Goal: Information Seeking & Learning: Learn about a topic

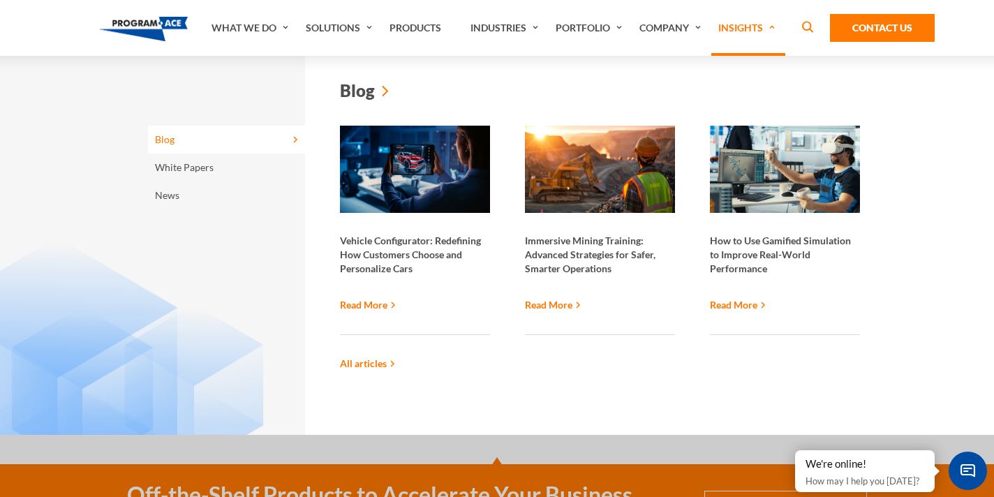
scroll to position [7, 0]
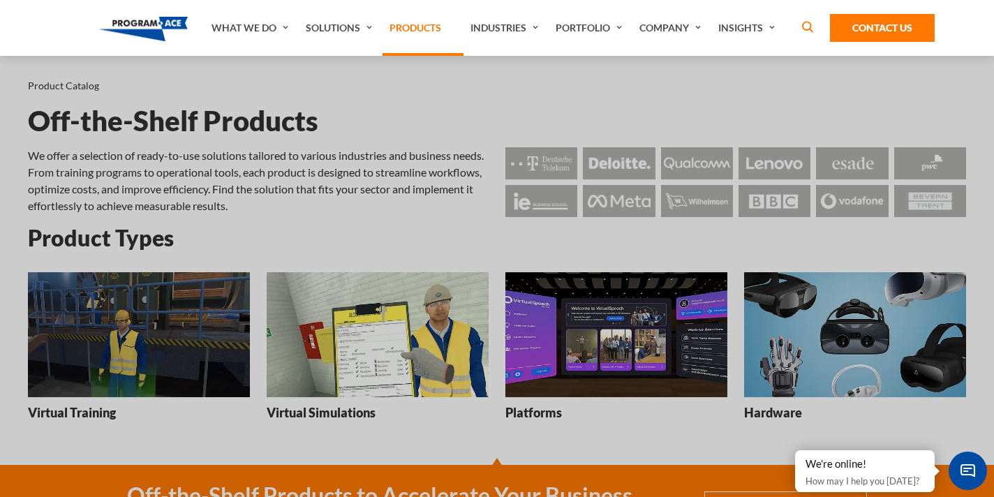
click at [398, 36] on link "Products" at bounding box center [423, 28] width 81 height 56
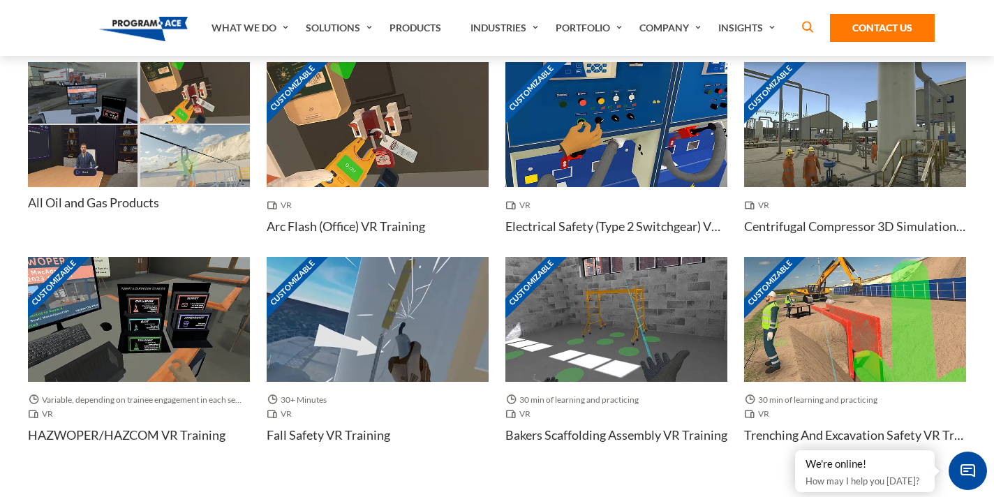
scroll to position [1075, 0]
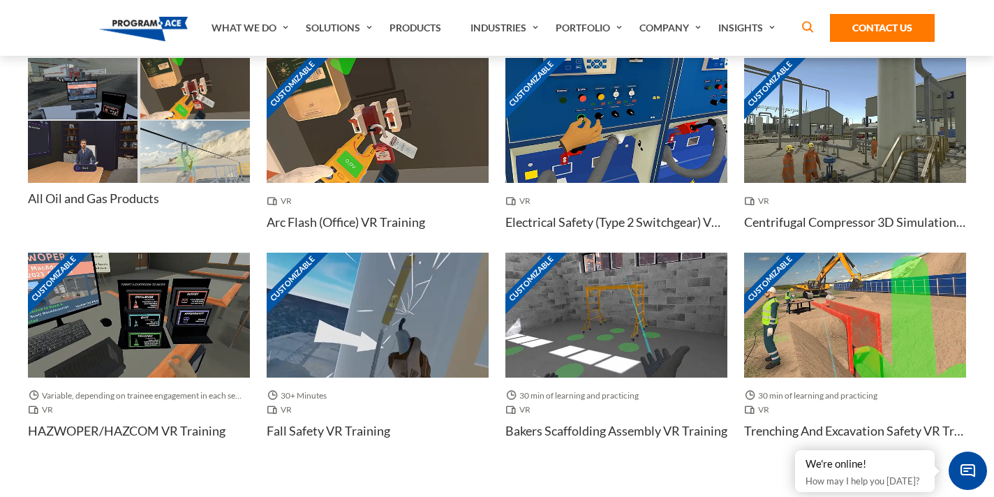
click at [172, 151] on img at bounding box center [195, 151] width 110 height 61
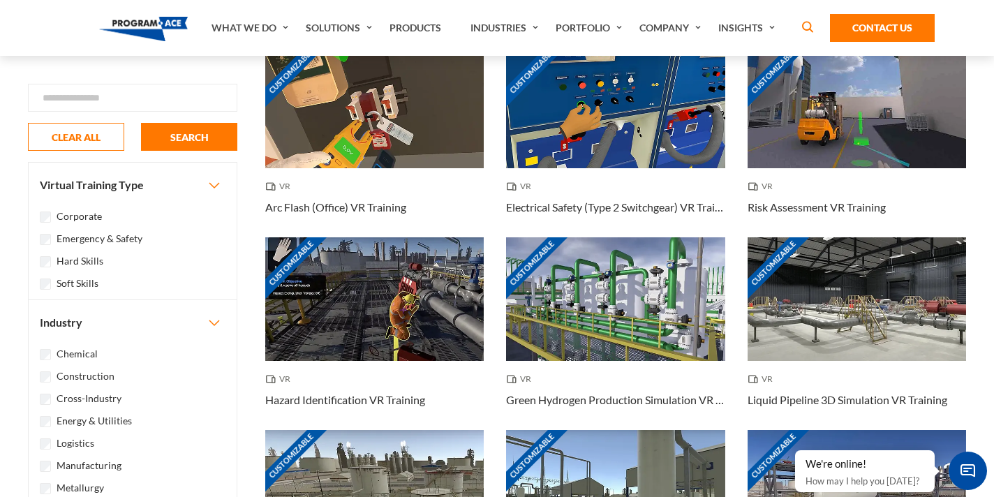
scroll to position [273, 0]
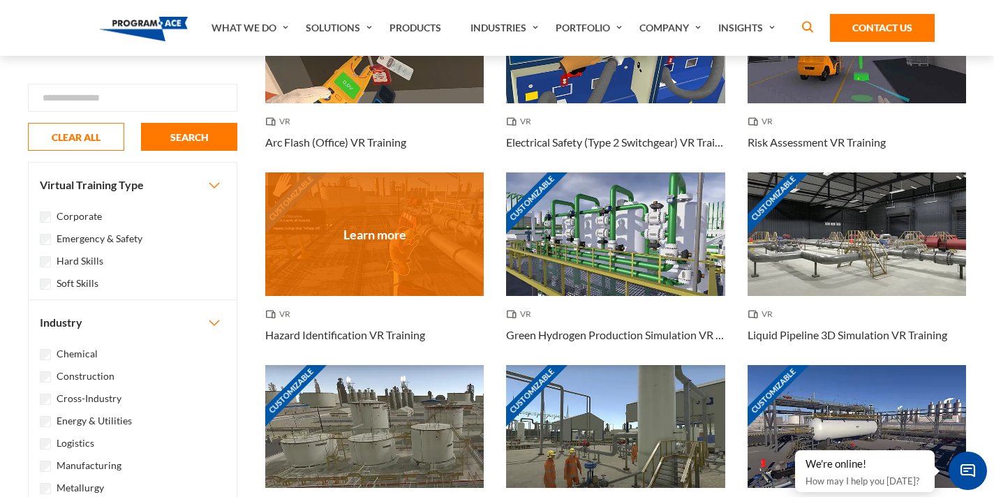
click at [344, 221] on div "Customizable" at bounding box center [374, 233] width 219 height 123
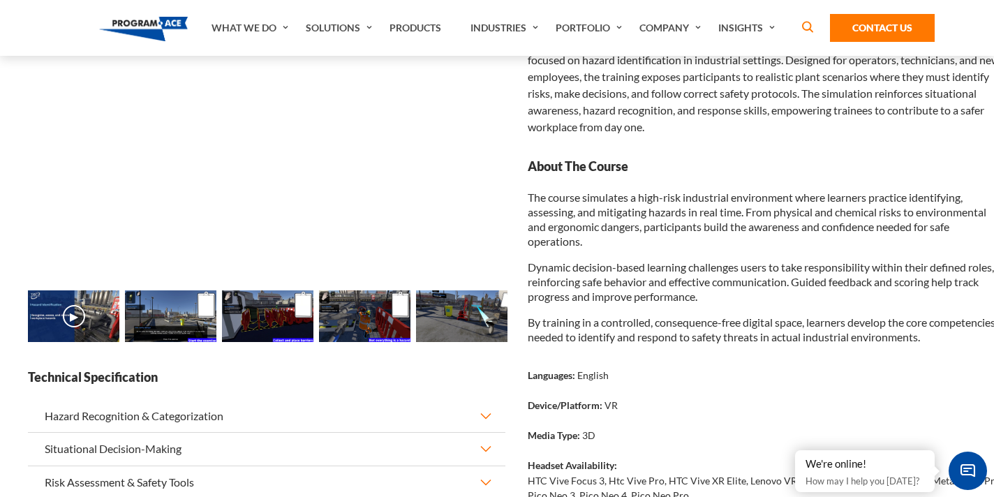
scroll to position [91, 0]
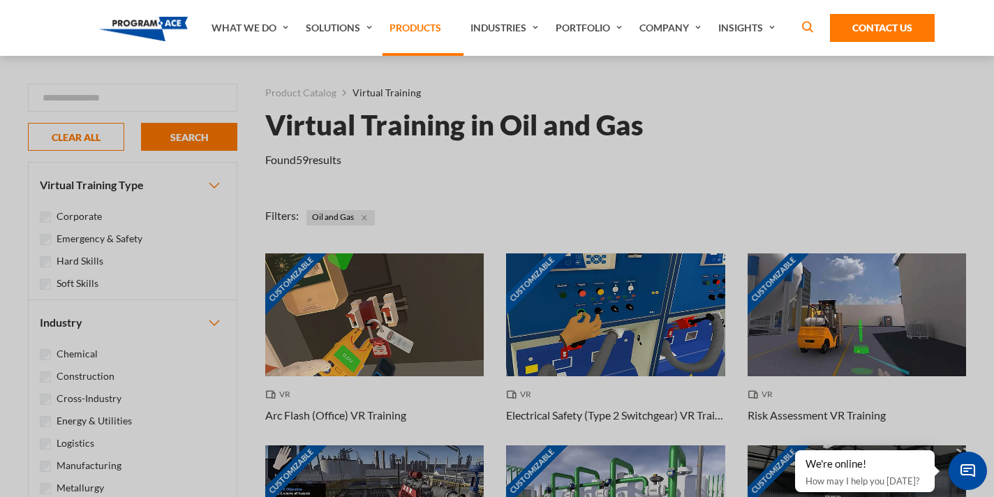
click at [419, 38] on link "Products" at bounding box center [423, 28] width 81 height 56
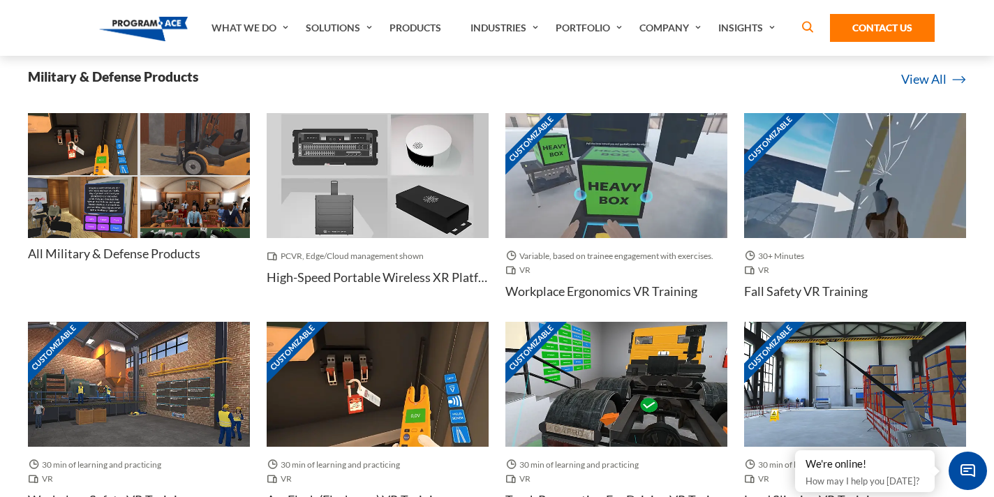
scroll to position [3989, 0]
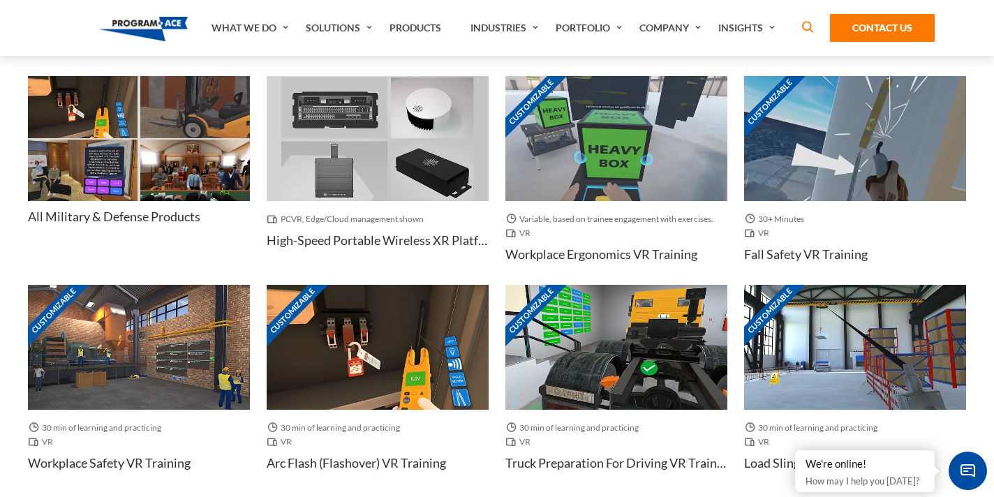
click at [554, 153] on img at bounding box center [616, 138] width 222 height 125
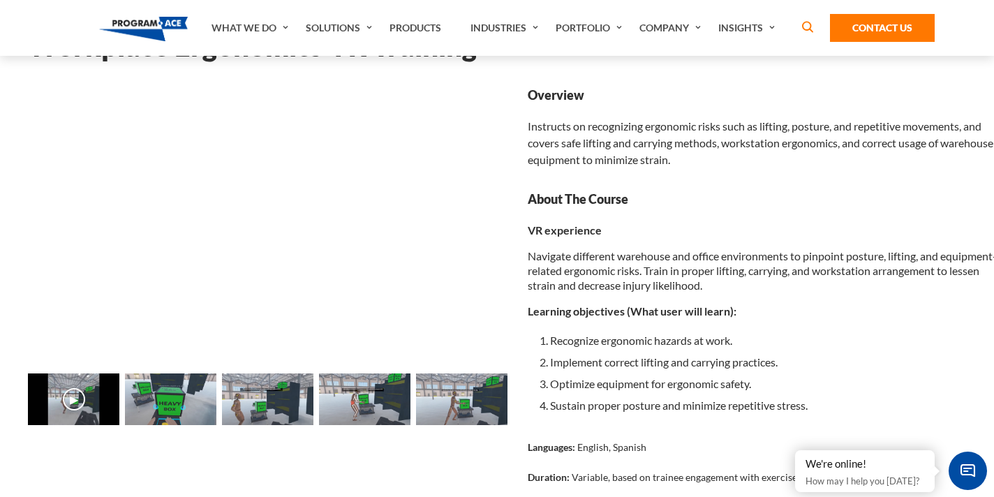
scroll to position [79, 0]
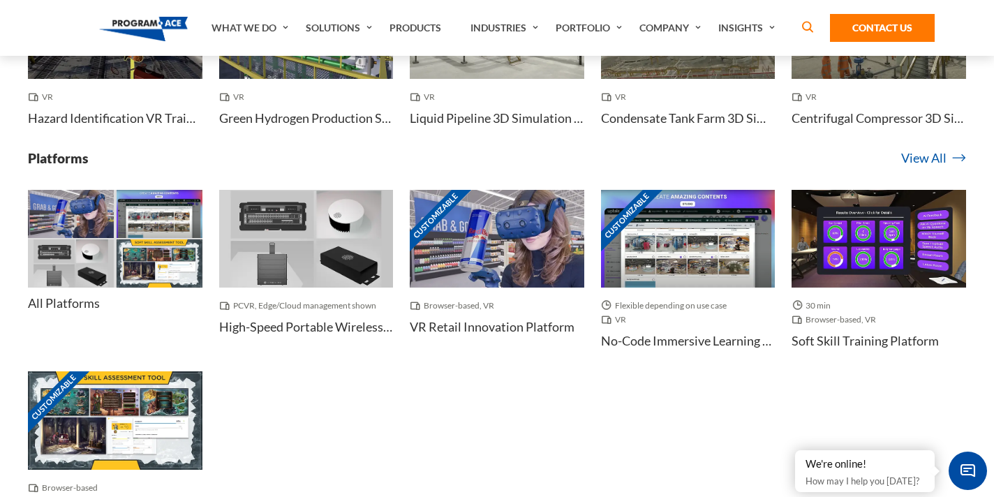
scroll to position [6332, 0]
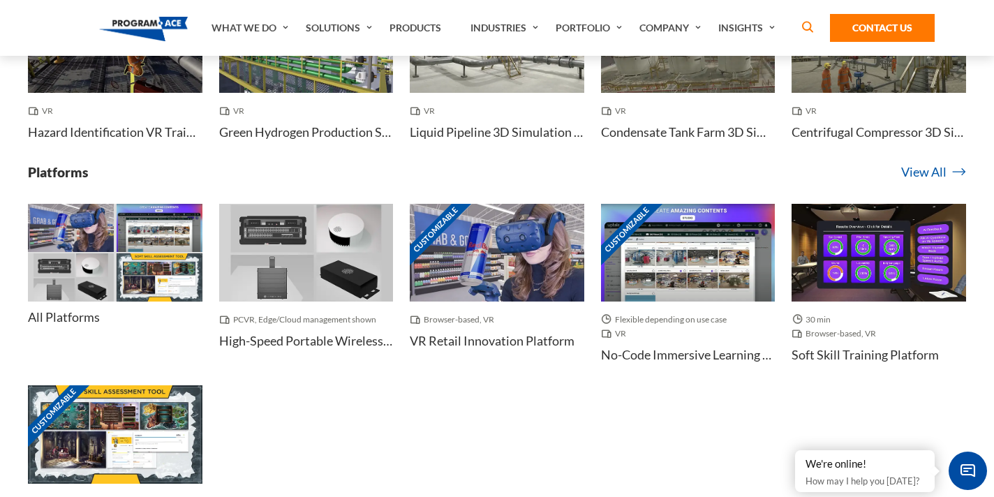
click at [495, 269] on img at bounding box center [497, 253] width 175 height 98
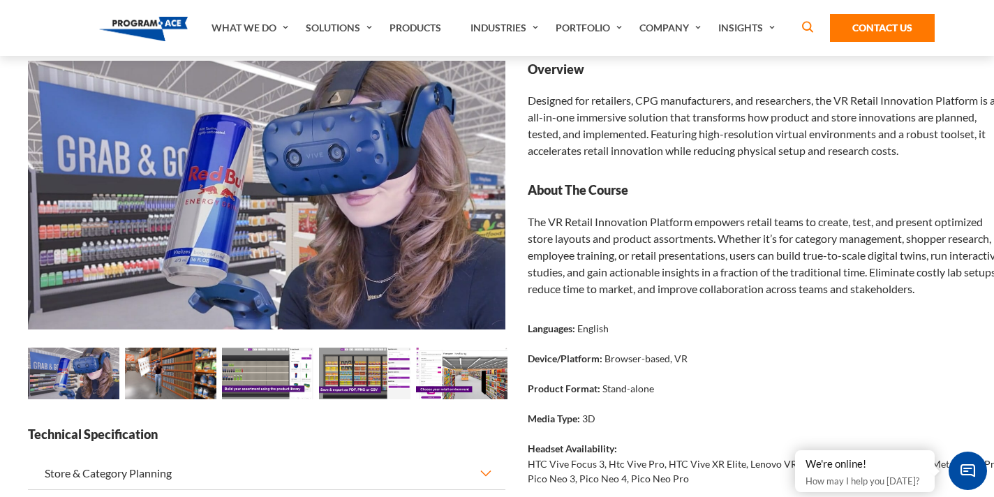
scroll to position [175, 0]
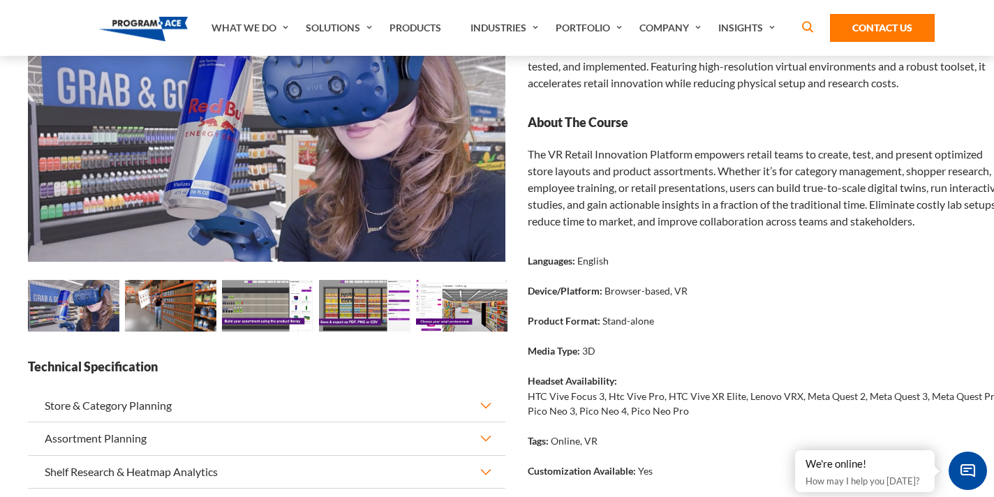
click at [191, 316] on img at bounding box center [170, 306] width 91 height 52
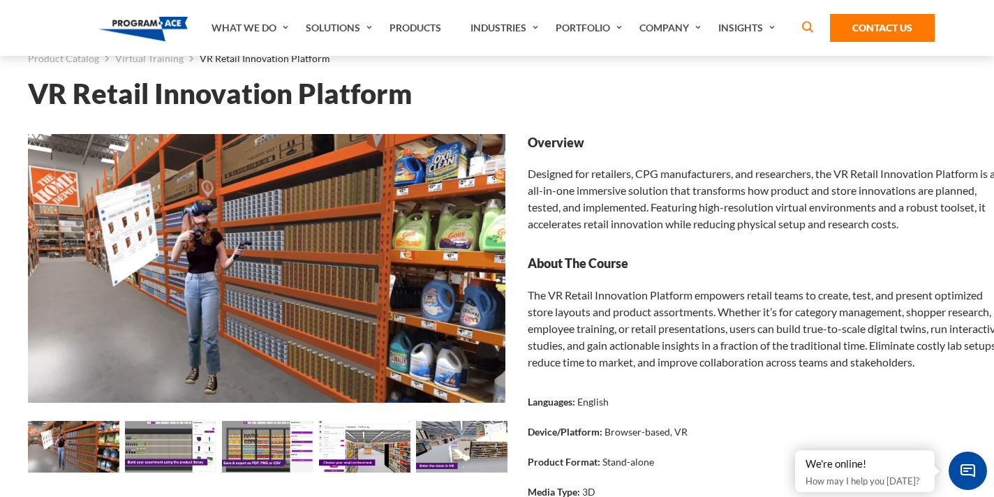
scroll to position [17, 0]
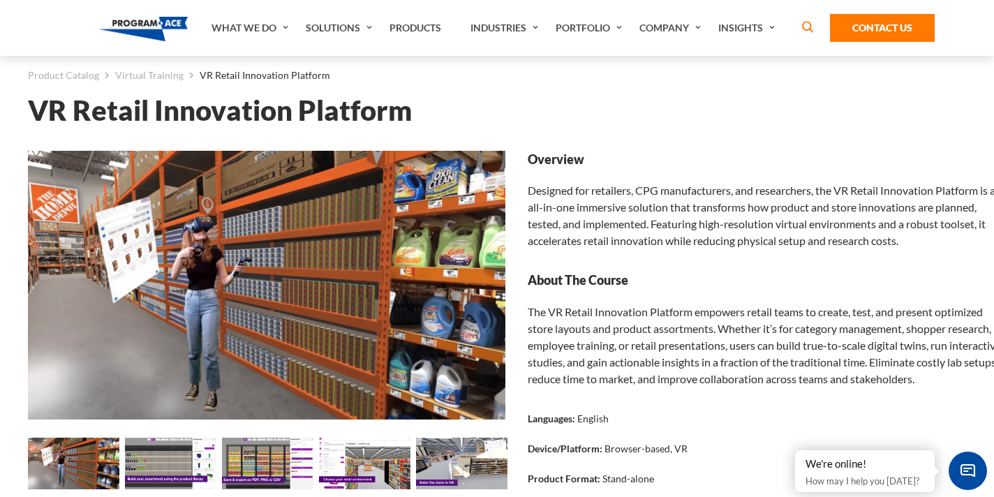
click at [348, 461] on img at bounding box center [364, 464] width 91 height 52
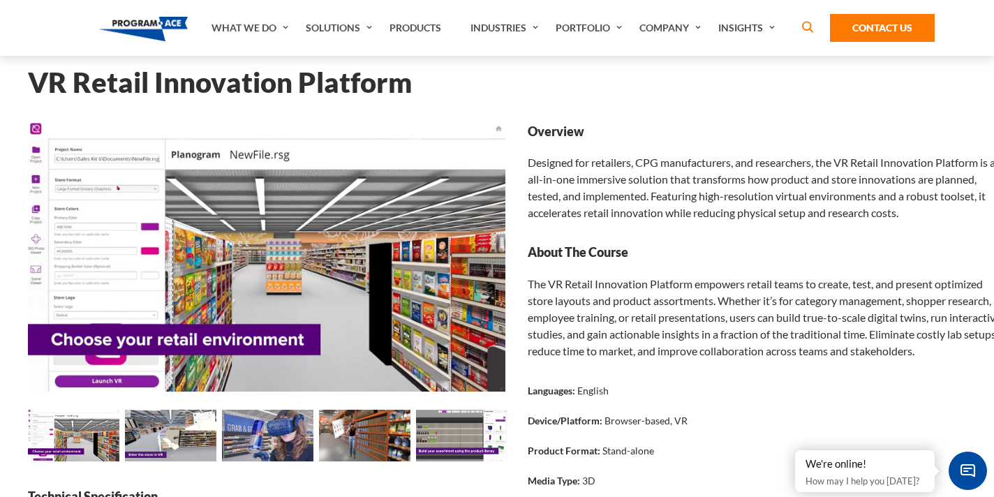
scroll to position [45, 0]
